Goal: Navigation & Orientation: Find specific page/section

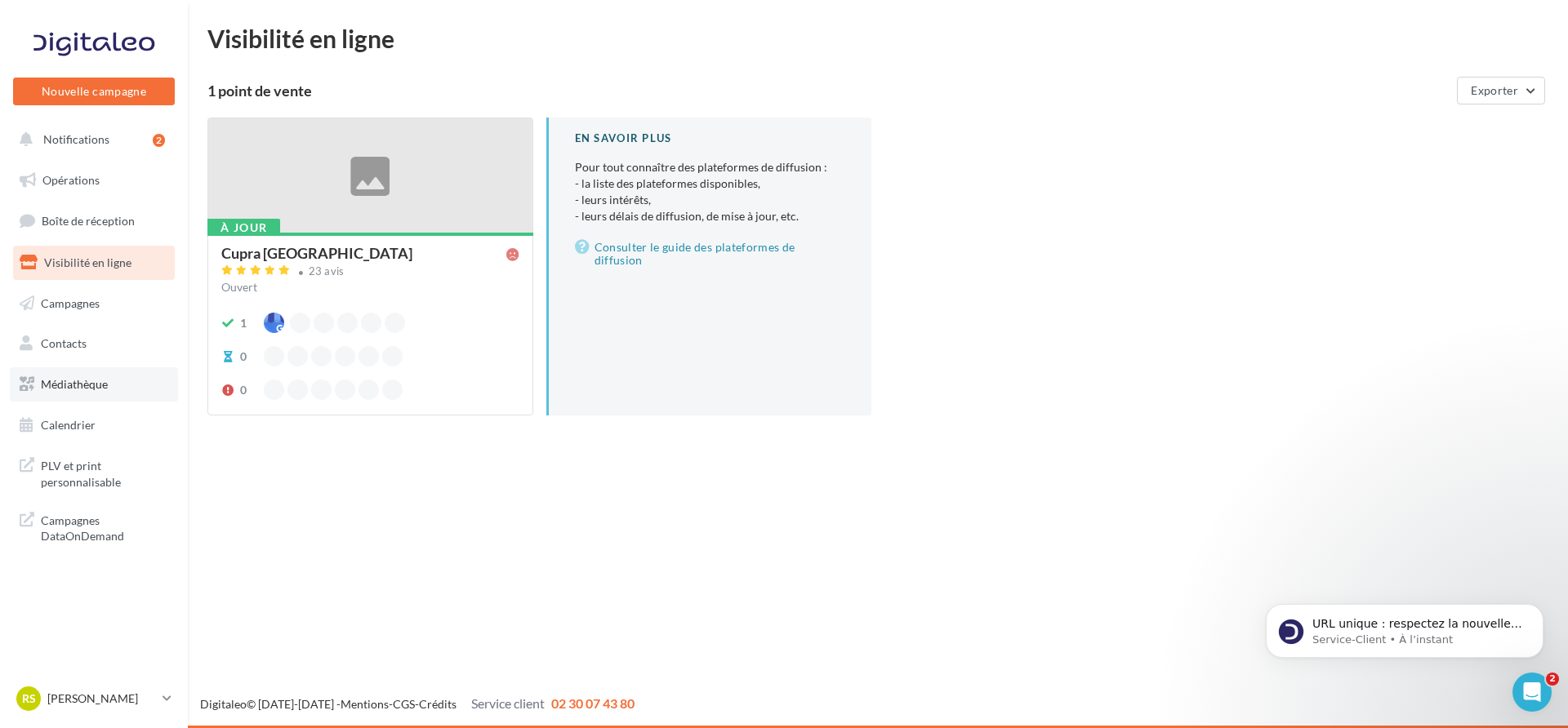
click at [102, 377] on span "Médiathèque" at bounding box center [75, 384] width 67 height 13
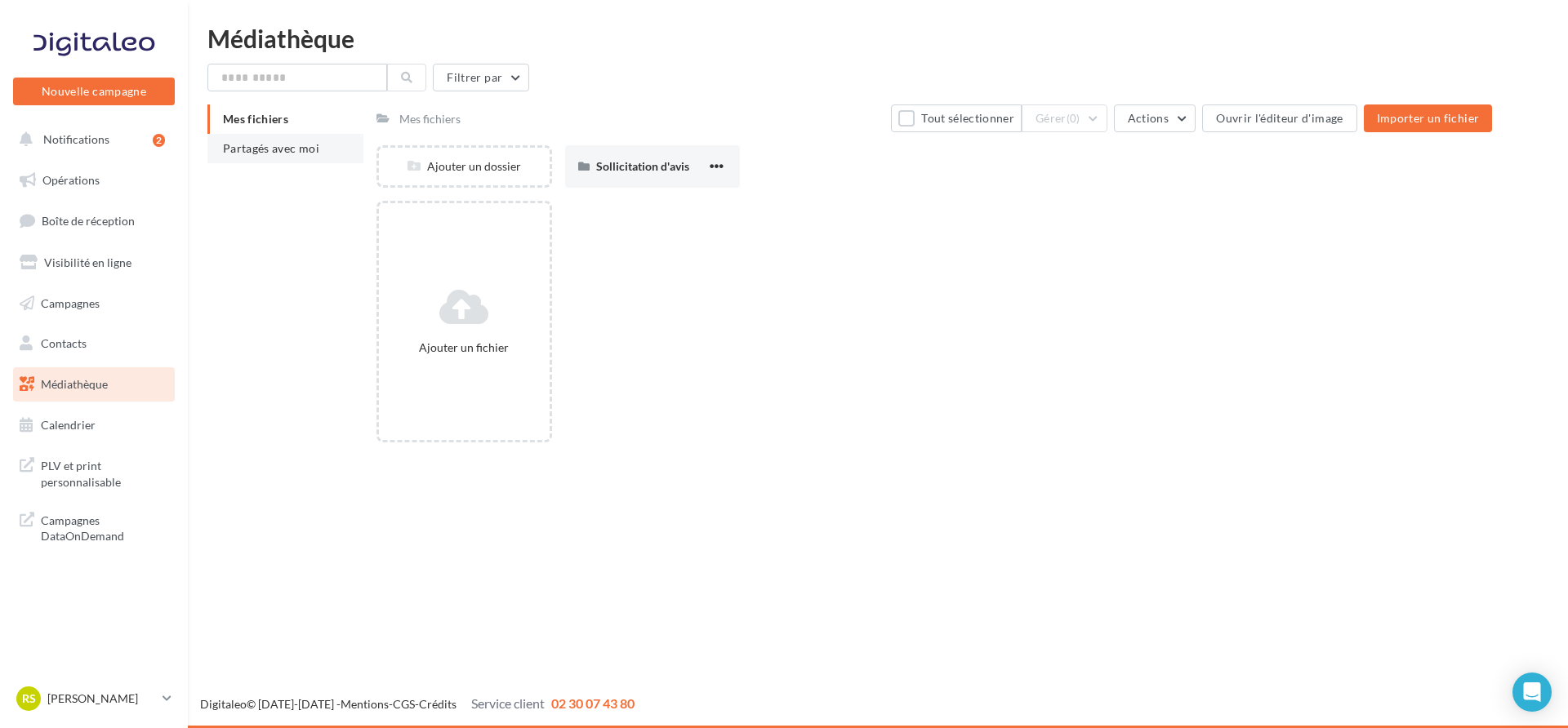
click at [321, 156] on li "Partagés avec moi" at bounding box center [285, 149] width 156 height 30
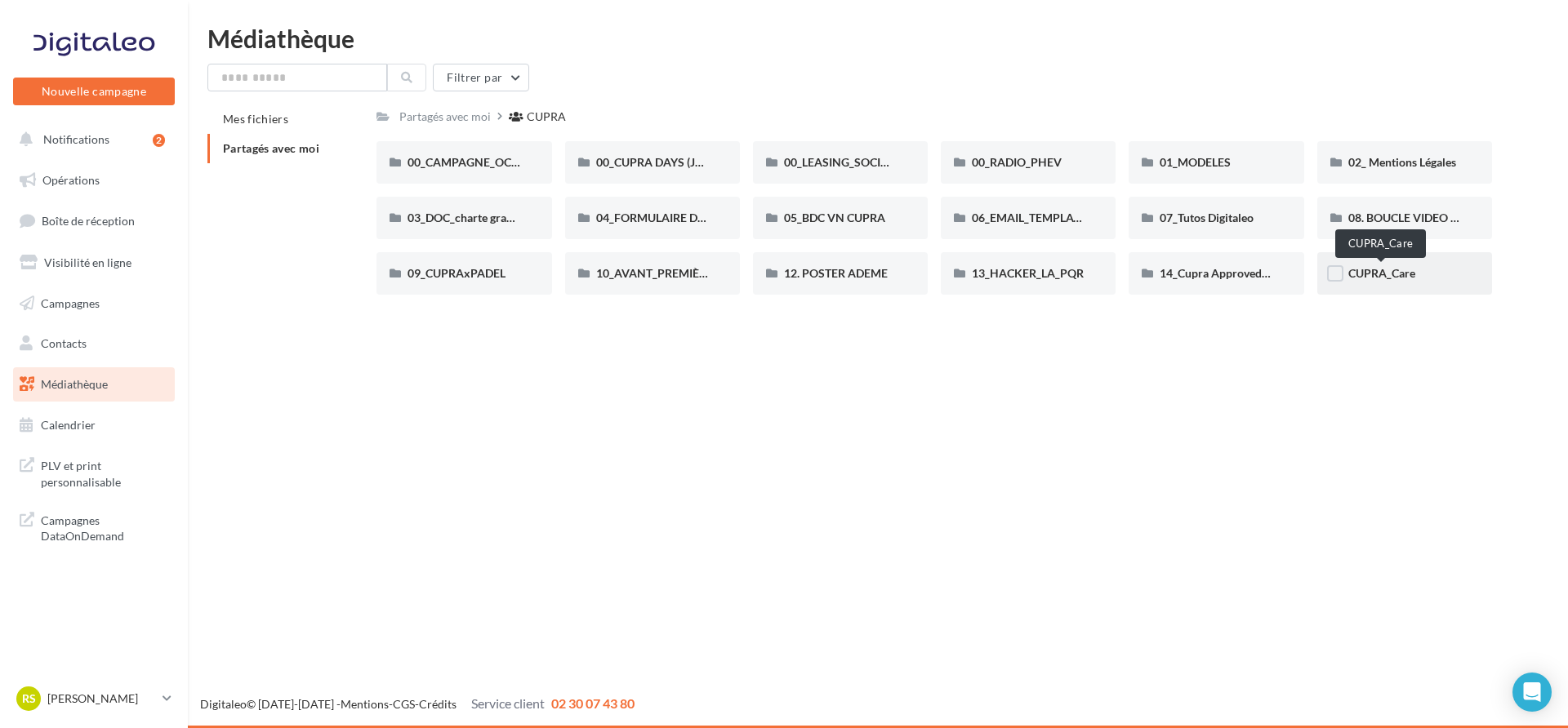
click at [1375, 267] on span "CUPRA_Care" at bounding box center [1382, 272] width 67 height 13
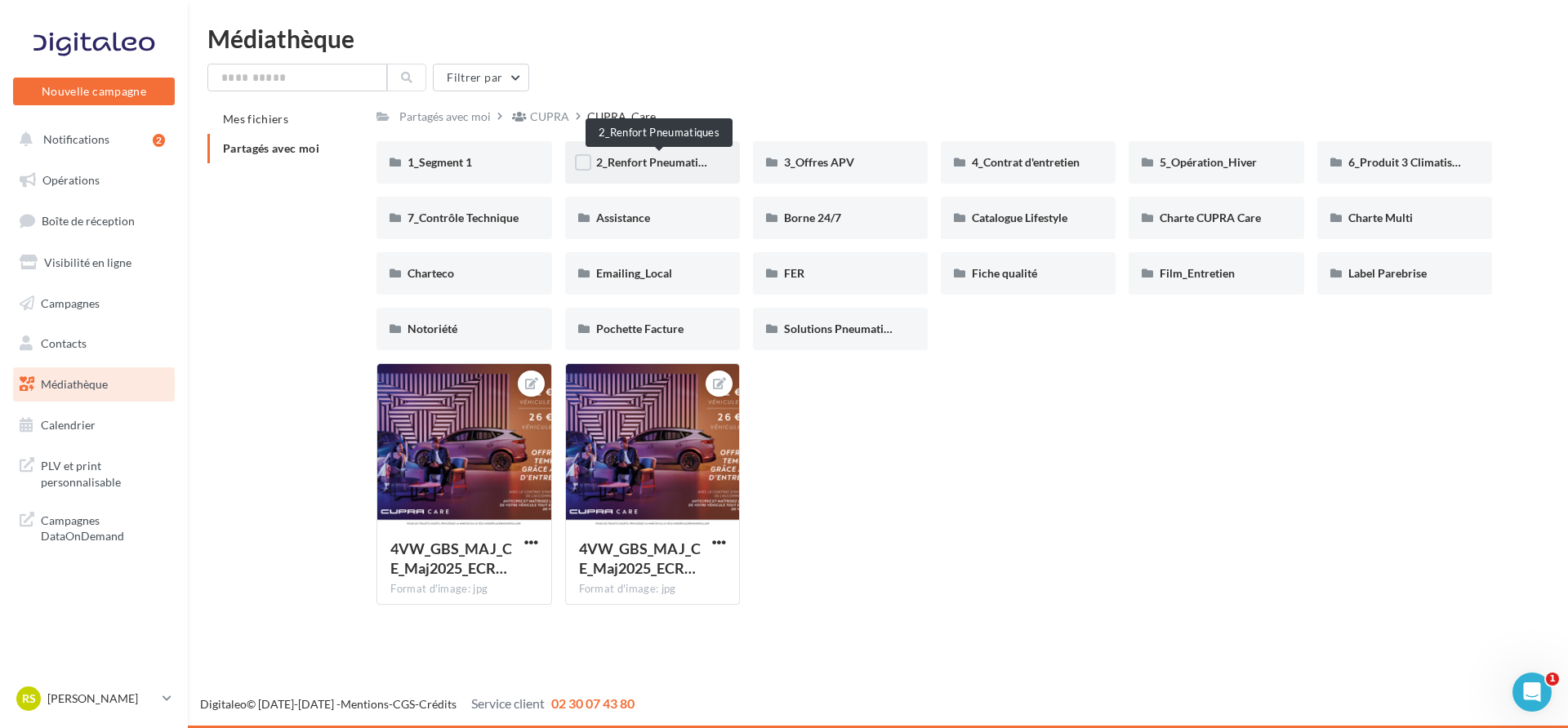
click at [671, 164] on span "2_Renfort Pneumatiques" at bounding box center [658, 162] width 126 height 13
